Goal: Task Accomplishment & Management: Manage account settings

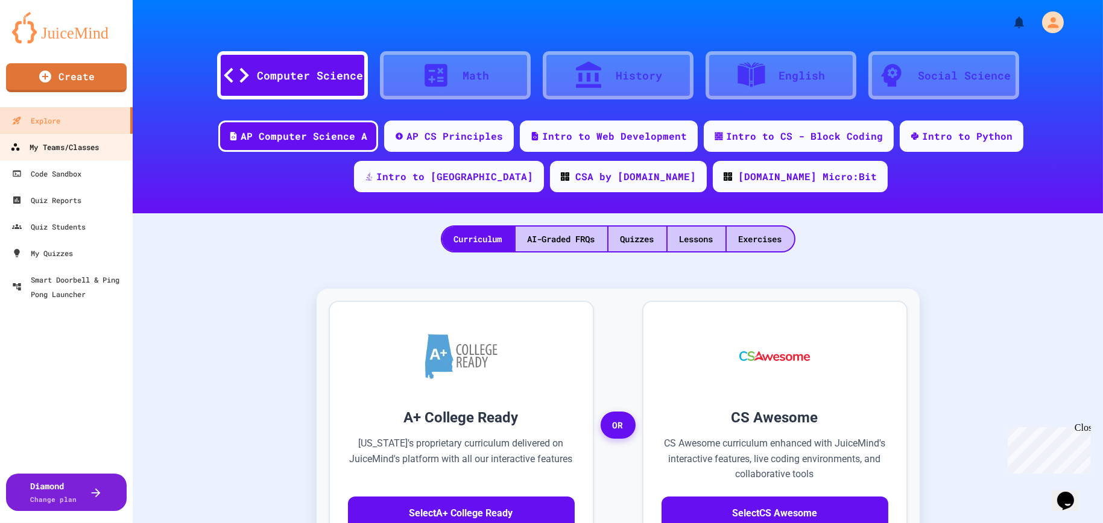
click at [94, 150] on div "My Teams/Classes" at bounding box center [54, 147] width 89 height 15
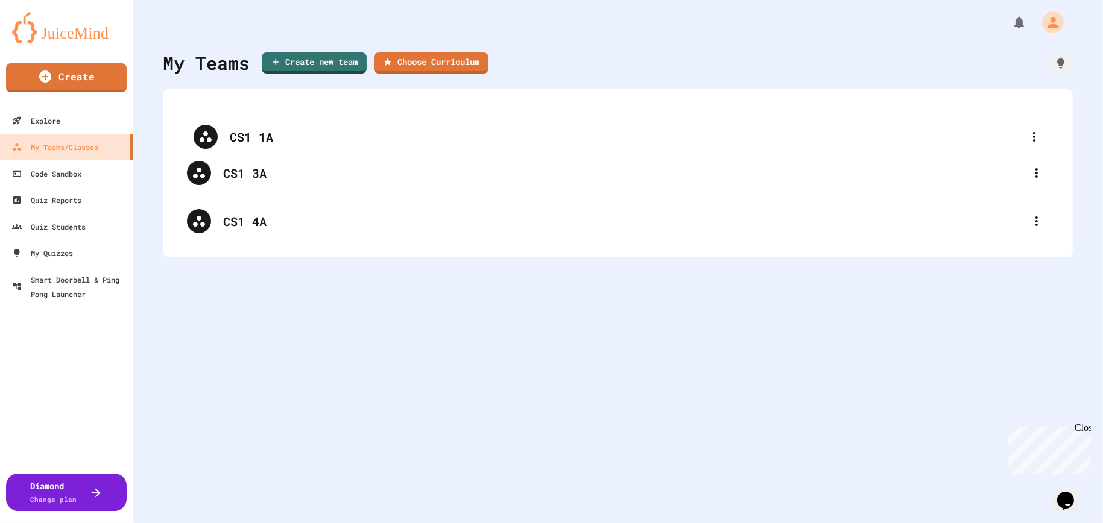
drag, startPoint x: 323, startPoint y: 219, endPoint x: 331, endPoint y: 115, distance: 104.6
click at [331, 115] on div "CS1 3A CS1 4A CS1 1A" at bounding box center [618, 173] width 886 height 145
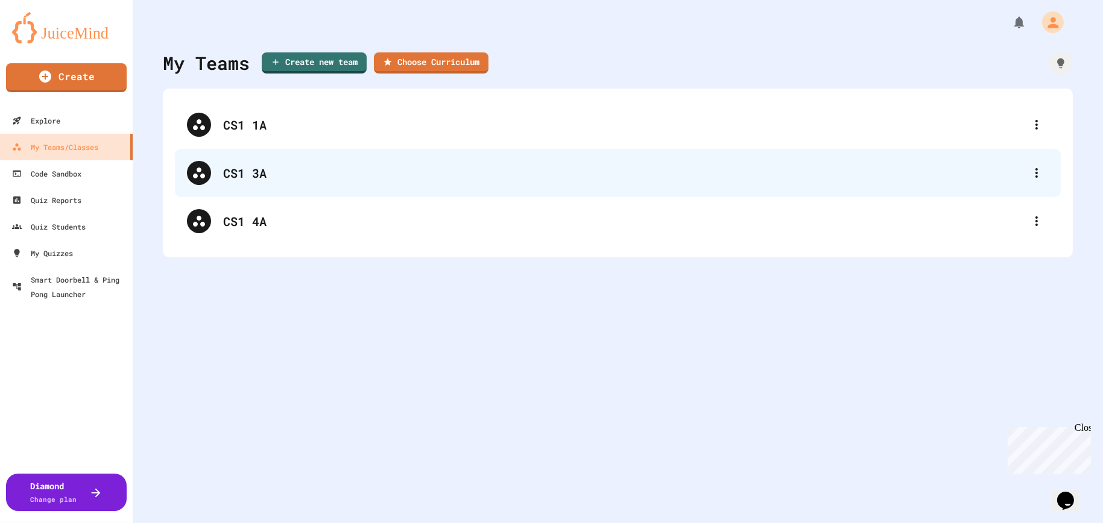
click at [321, 177] on div "CS1 3A" at bounding box center [623, 173] width 801 height 18
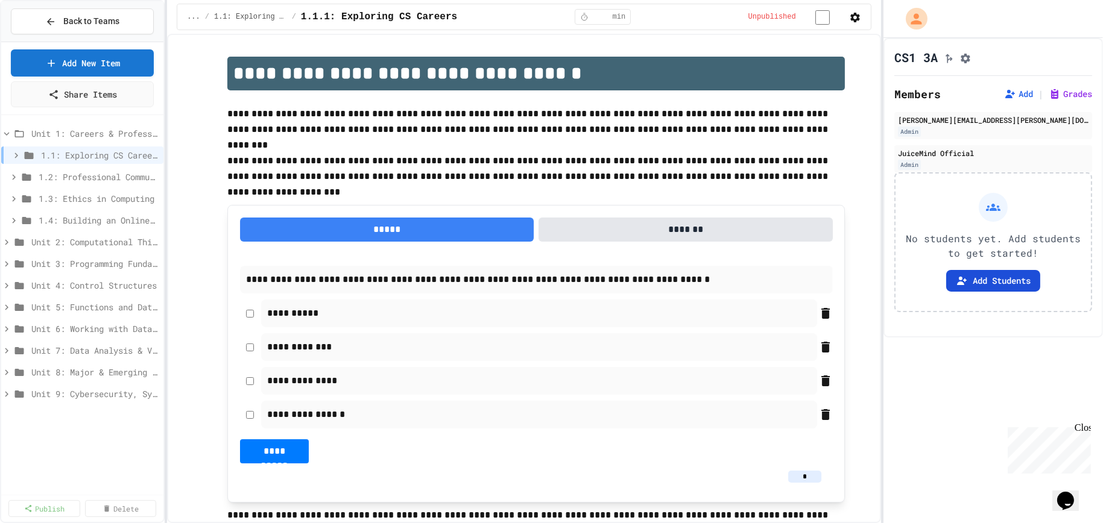
click at [970, 283] on button "Add Students" at bounding box center [993, 281] width 94 height 22
